Goal: Information Seeking & Learning: Understand process/instructions

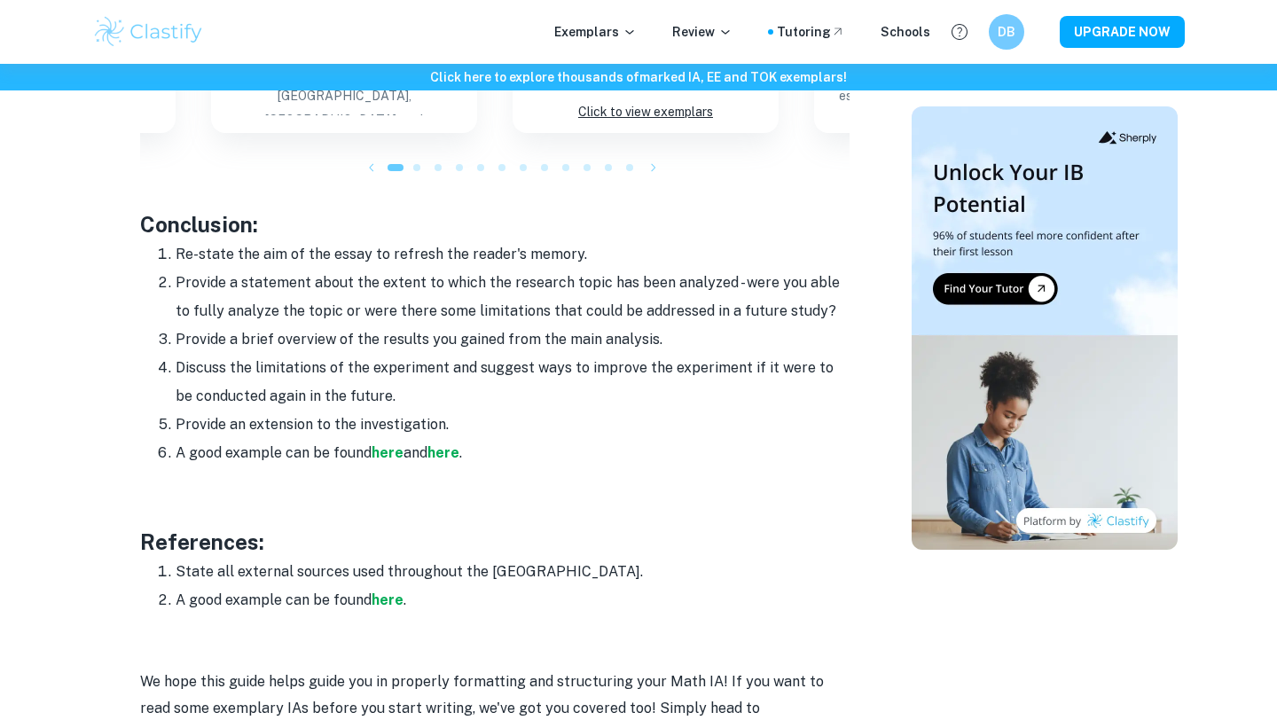
scroll to position [2084, 0]
drag, startPoint x: 177, startPoint y: 253, endPoint x: 504, endPoint y: 457, distance: 385.9
click at [504, 457] on ol "Re-state the aim of the essay to refresh the reader's memory. Provide a stateme…" at bounding box center [494, 352] width 709 height 227
copy ol "Re-state the aim of the essay to refresh the reader's memory. Provide a stateme…"
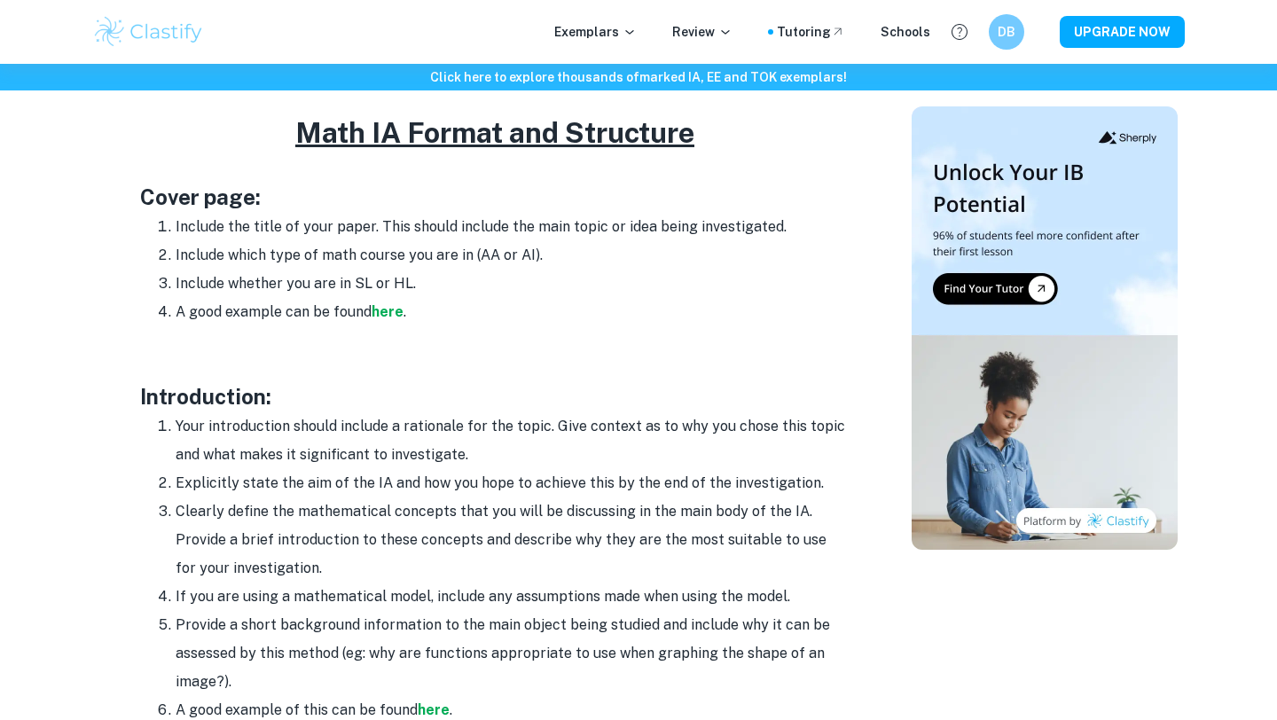
scroll to position [865, 0]
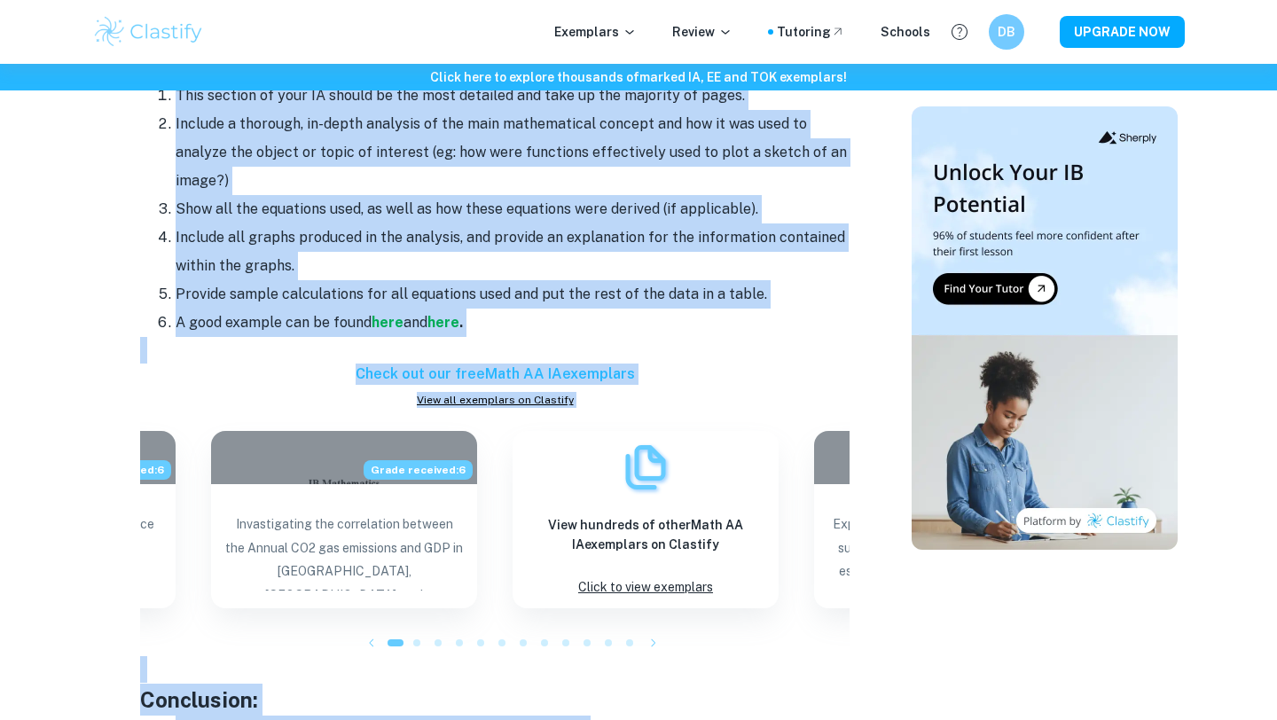
drag, startPoint x: 140, startPoint y: 217, endPoint x: 381, endPoint y: 719, distance: 556.7
click at [381, 719] on div "Your Math IA is a great way to show mastery of course concepts and the applicat…" at bounding box center [494, 181] width 709 height 2137
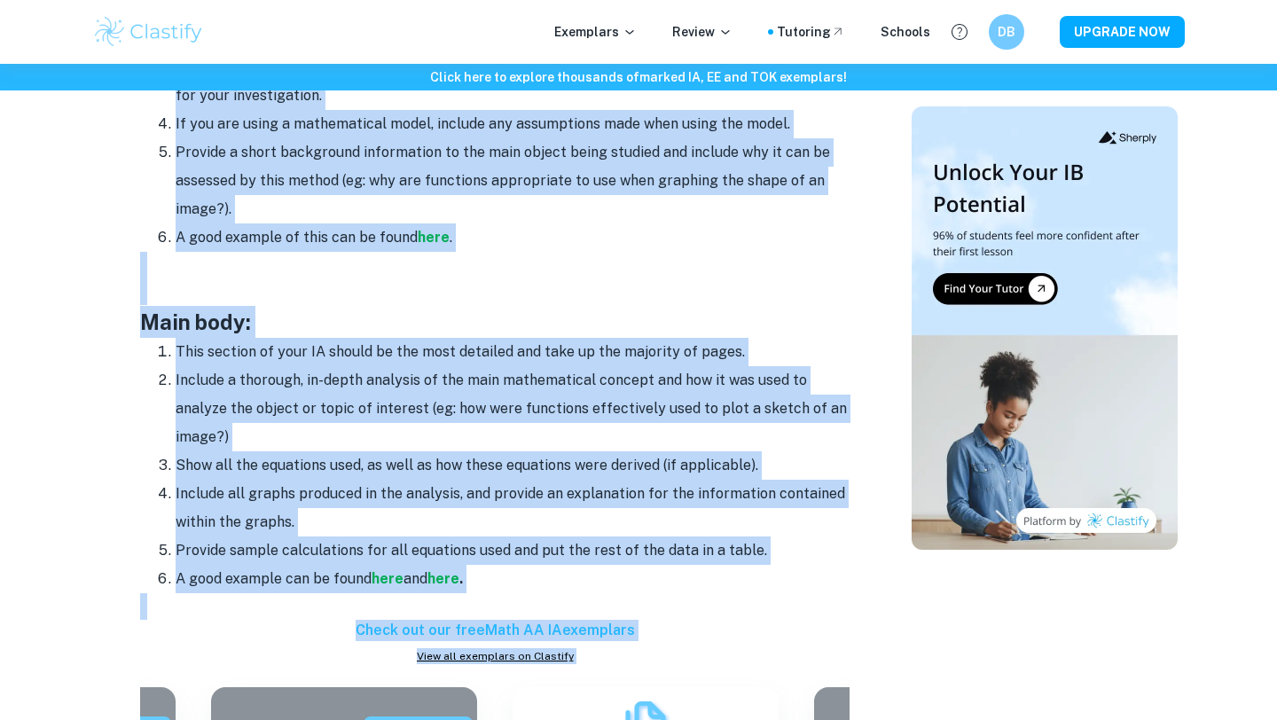
scroll to position [1364, 0]
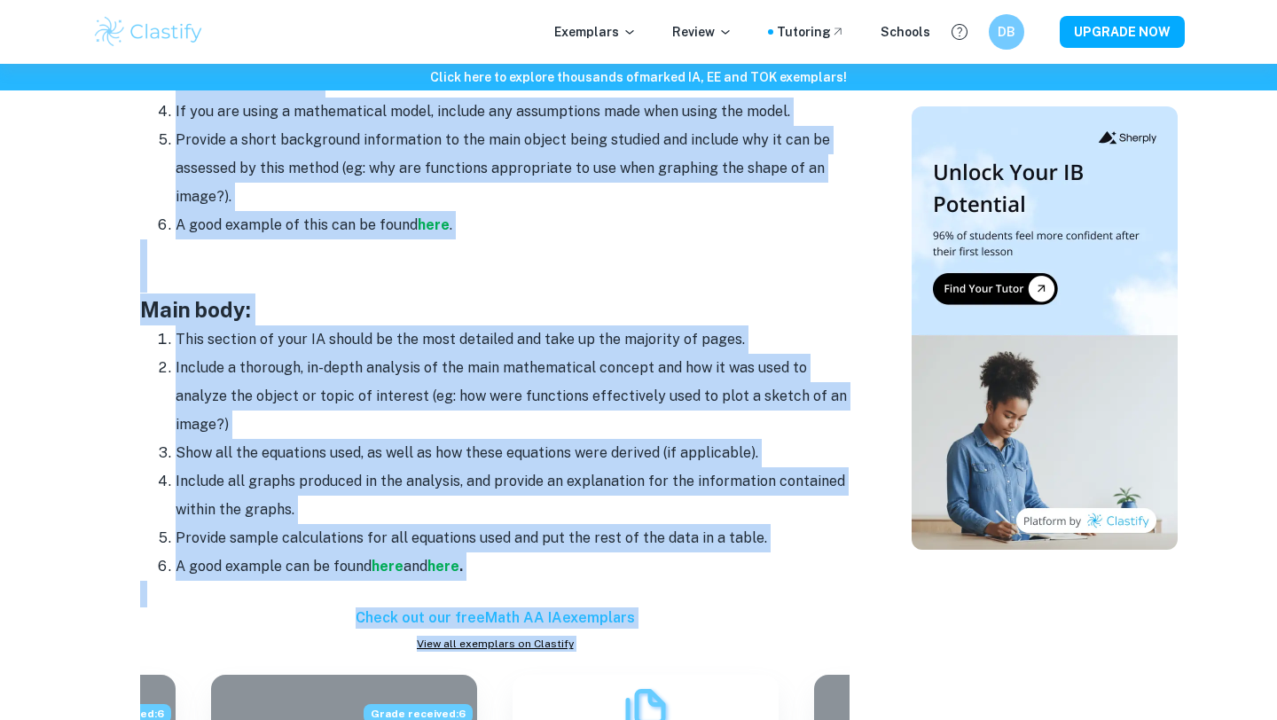
click at [426, 282] on p at bounding box center [494, 279] width 709 height 27
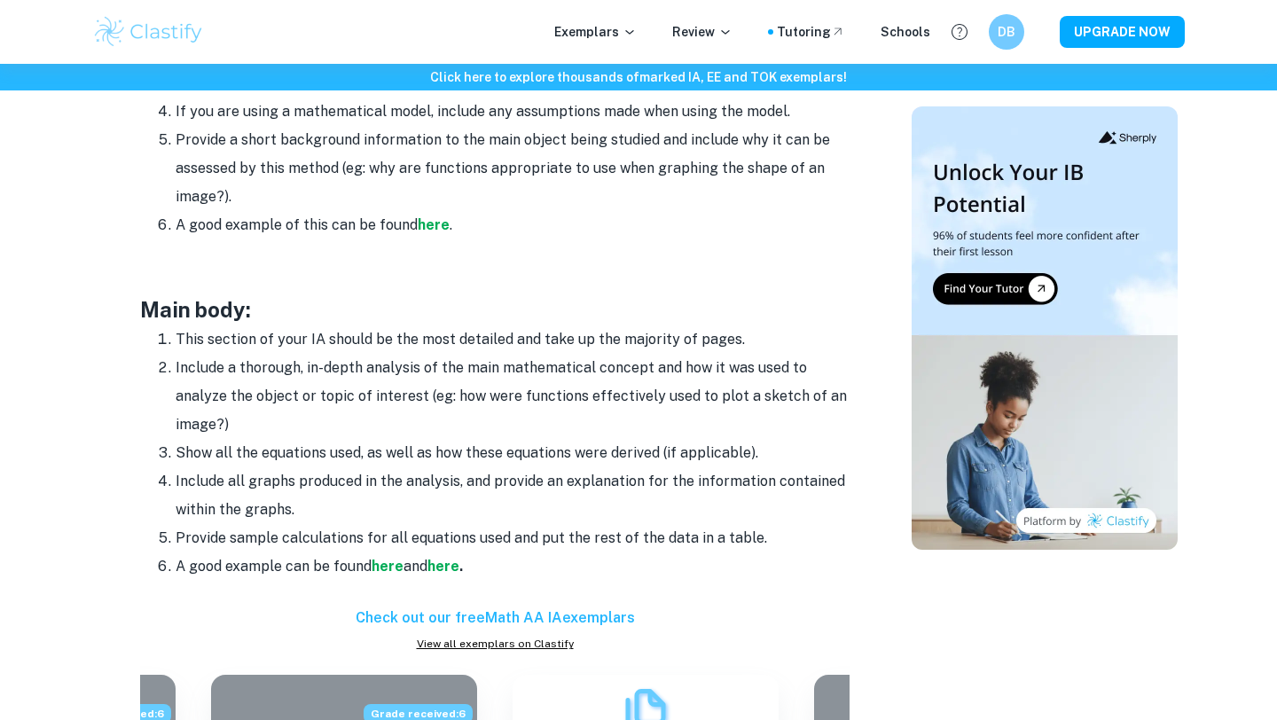
scroll to position [921, 0]
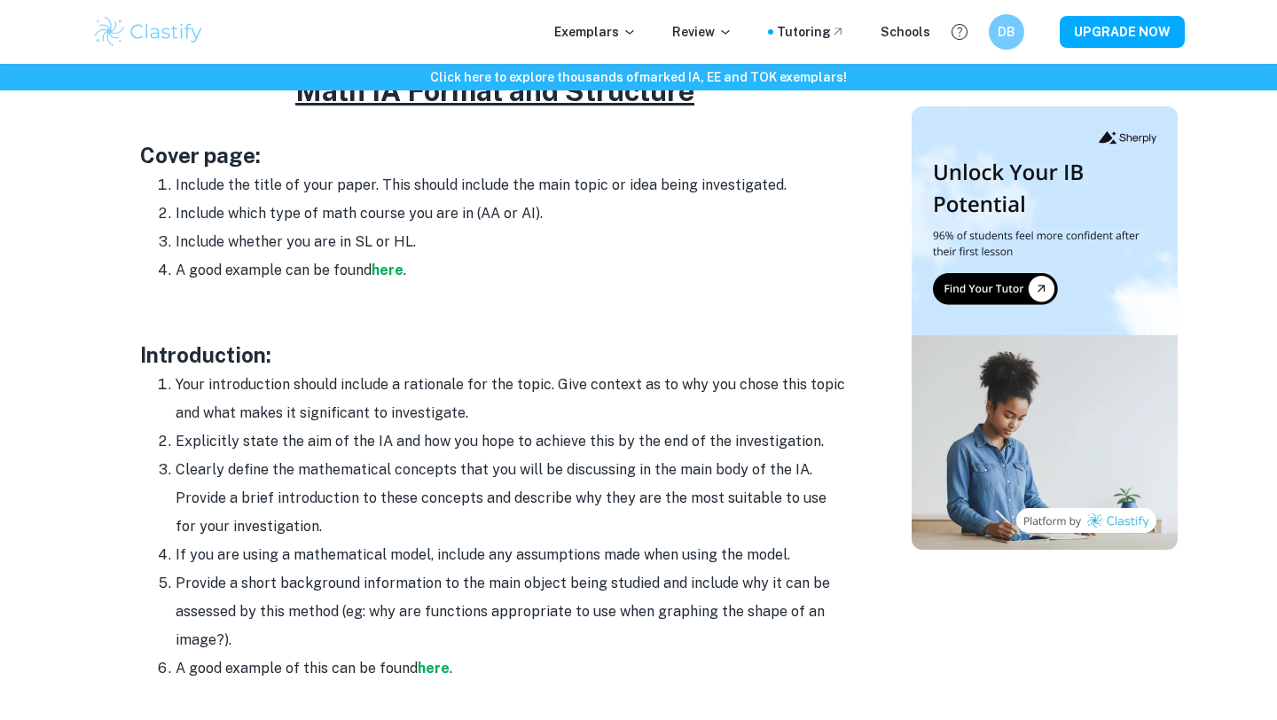
drag, startPoint x: 140, startPoint y: 351, endPoint x: 484, endPoint y: 669, distance: 468.6
copy div "Introduction: Your introduction should include a rationale for the topic. Give …"
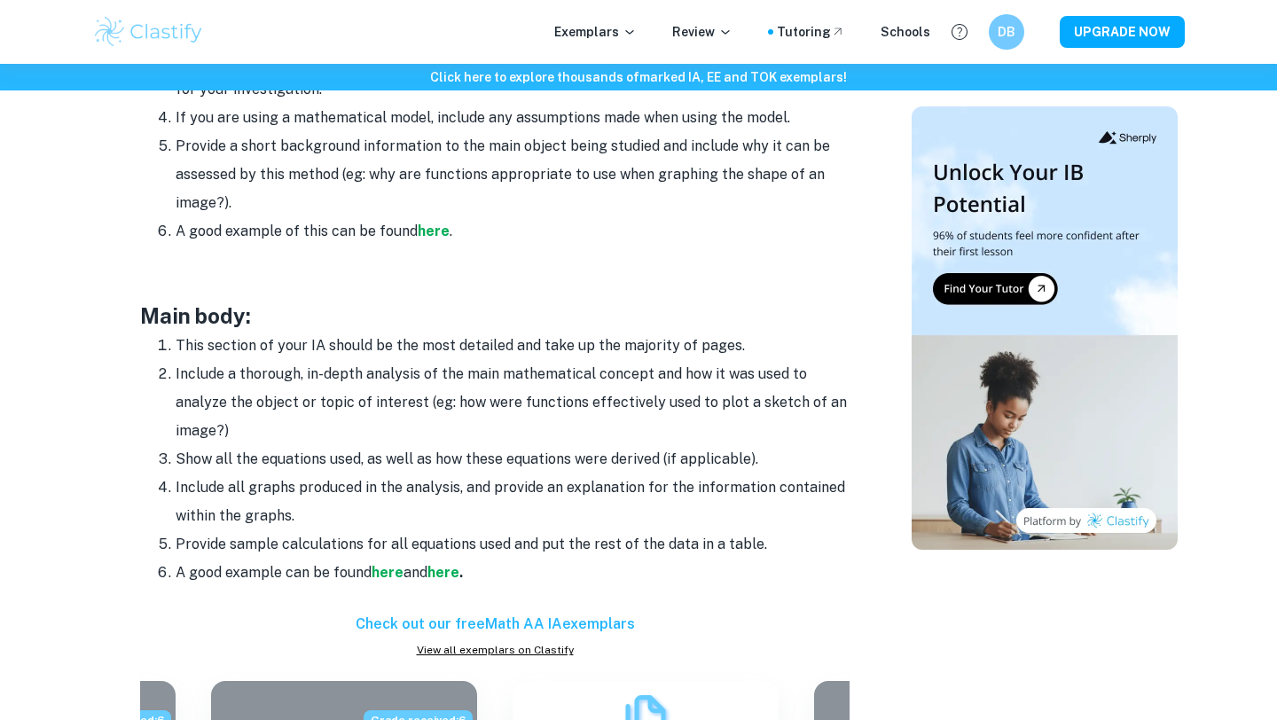
click at [141, 310] on h3 "Main body:" at bounding box center [494, 316] width 709 height 32
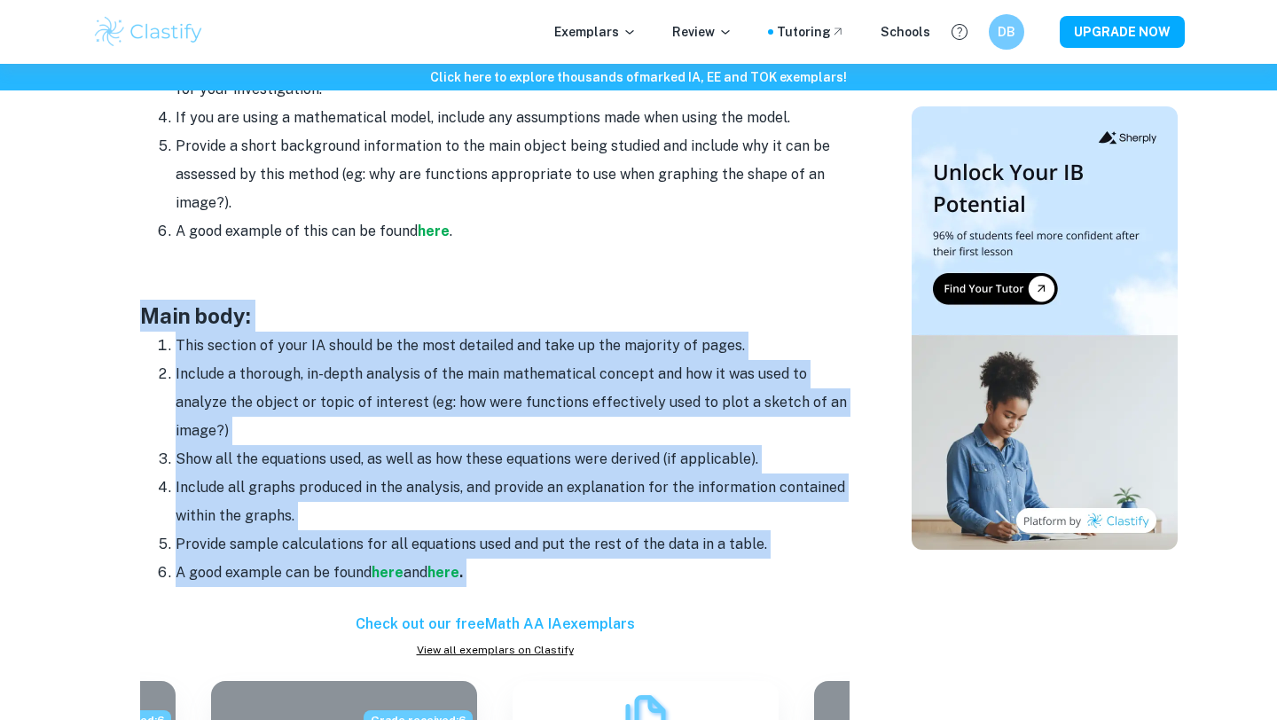
drag, startPoint x: 141, startPoint y: 310, endPoint x: 496, endPoint y: 563, distance: 435.4
click at [496, 563] on div "Your Math IA is a great way to show mastery of course concepts and the applicat…" at bounding box center [494, 431] width 709 height 2137
copy div "Main body: This section of your IA should be the most detailed and take up the …"
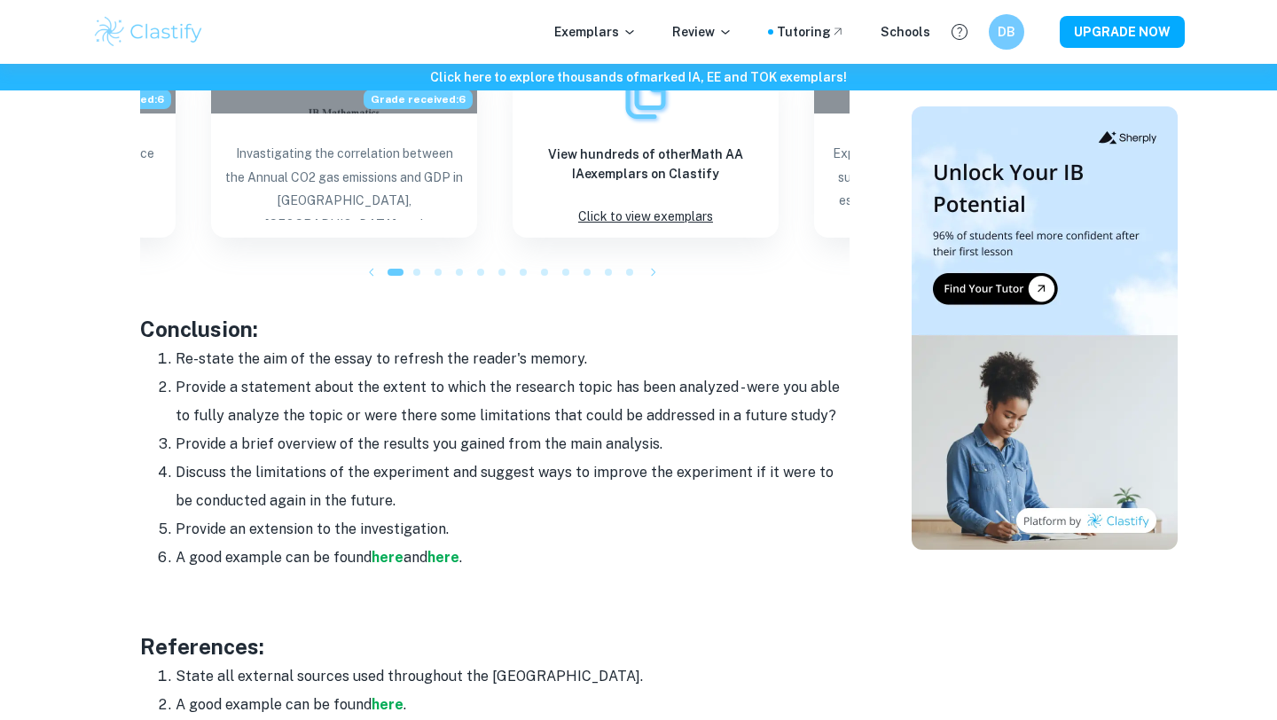
scroll to position [2003, 0]
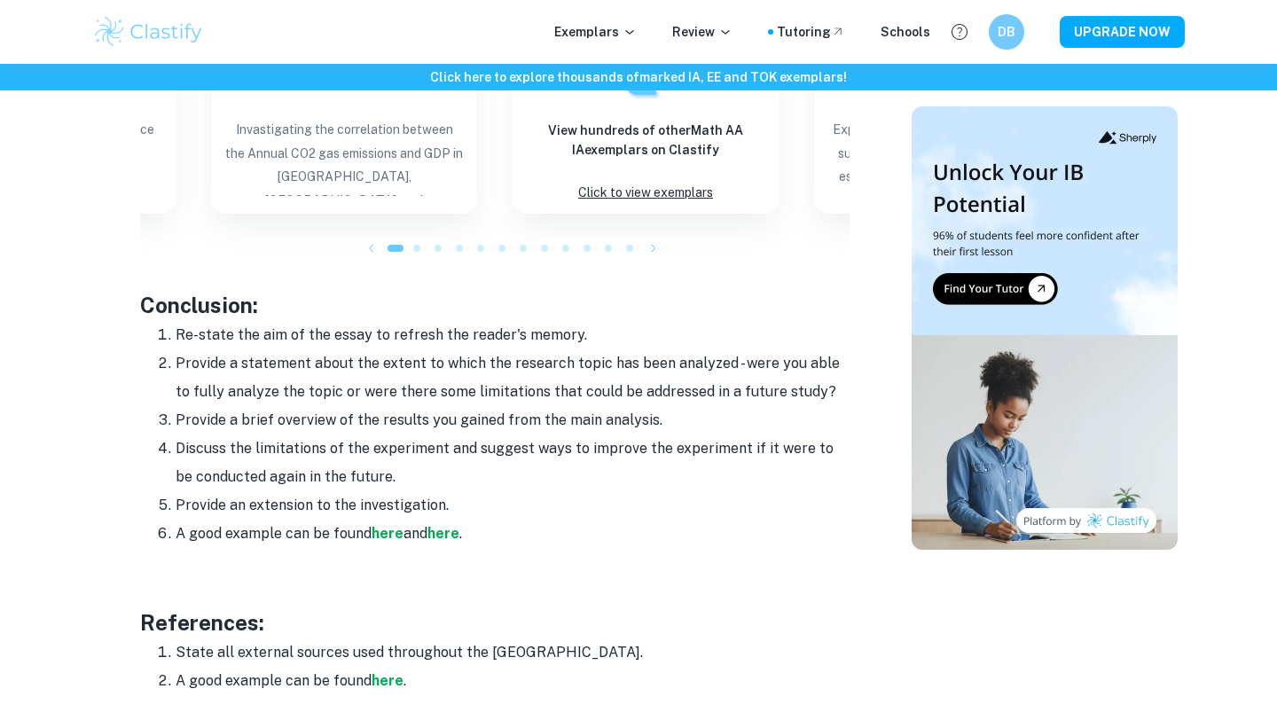
drag, startPoint x: 144, startPoint y: 299, endPoint x: 485, endPoint y: 527, distance: 410.4
copy div "Conclusion: Re-state the aim of the essay to refresh the reader's memory. Provi…"
